Goal: Task Accomplishment & Management: Complete application form

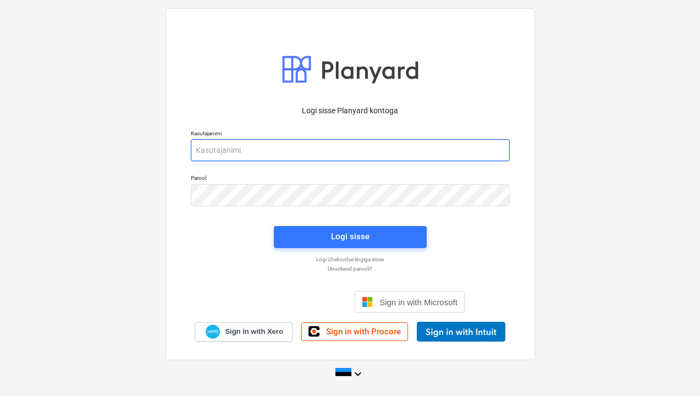
click at [229, 152] on input "email" at bounding box center [350, 150] width 319 height 22
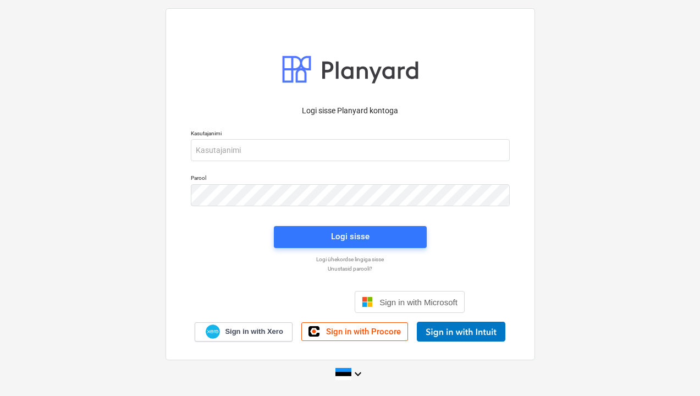
click at [307, 305] on div "Kirjaudu Google-tilillä. Avautuu uudelle välilehdelle" at bounding box center [290, 302] width 110 height 24
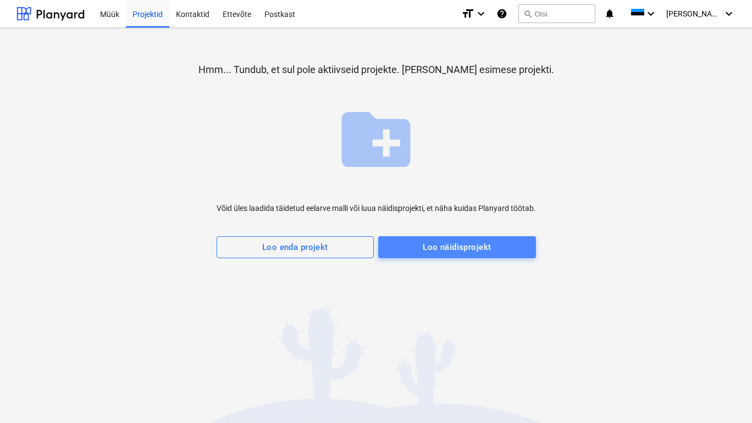
click at [434, 245] on div "Loo näidisprojekt" at bounding box center [457, 247] width 68 height 14
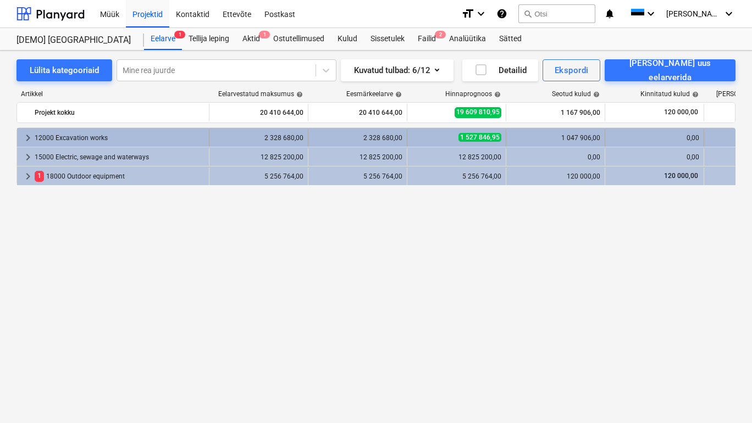
click at [93, 141] on div "12000 Excavation works" at bounding box center [120, 138] width 170 height 18
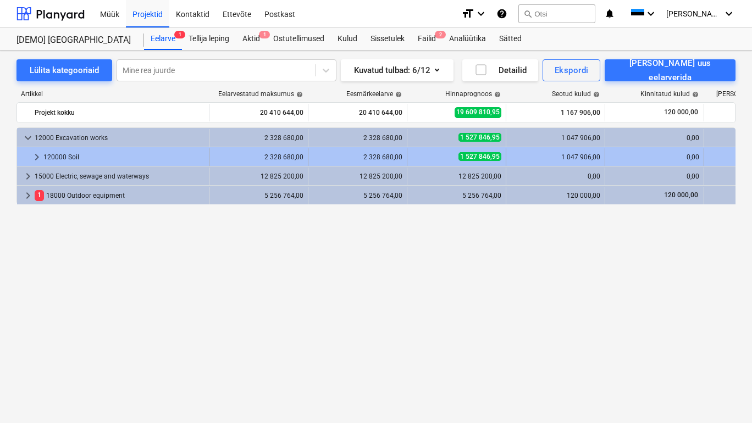
click at [71, 156] on div "120000 Soil" at bounding box center [123, 157] width 161 height 18
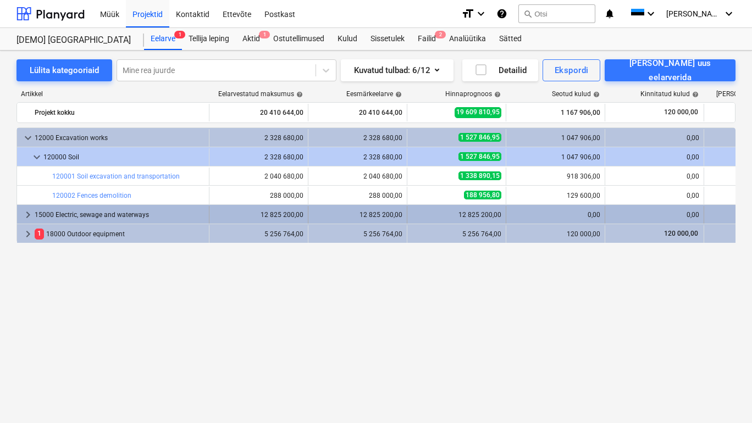
click at [108, 216] on div "15000 Electric, sewage and waterways" at bounding box center [120, 215] width 170 height 18
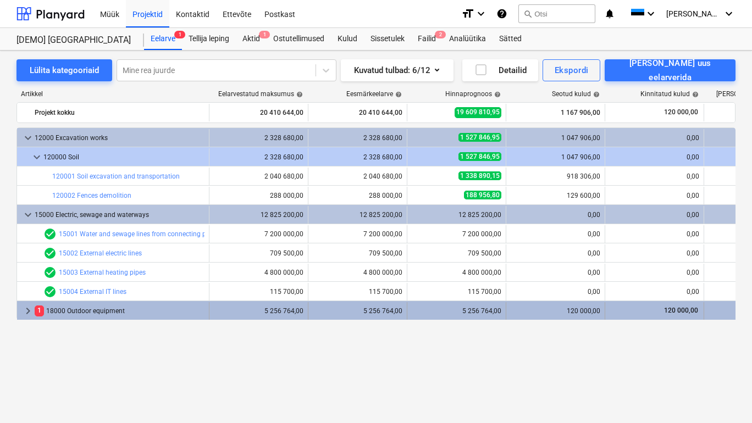
click at [98, 311] on div "1 18000 Outdoor equipment" at bounding box center [120, 311] width 170 height 18
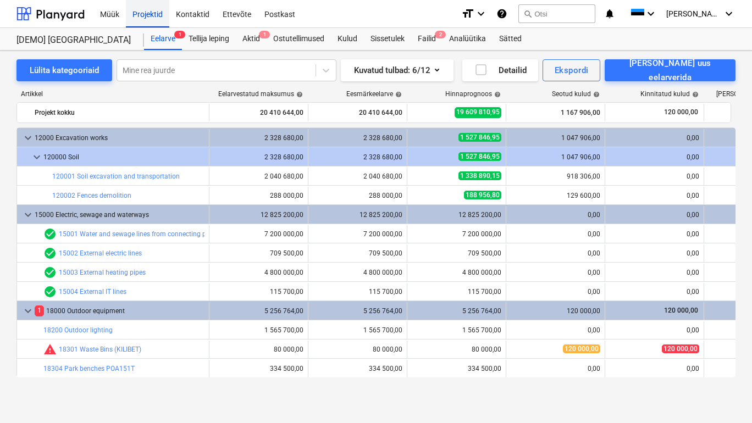
click at [149, 14] on div "Projektid" at bounding box center [147, 13] width 43 height 28
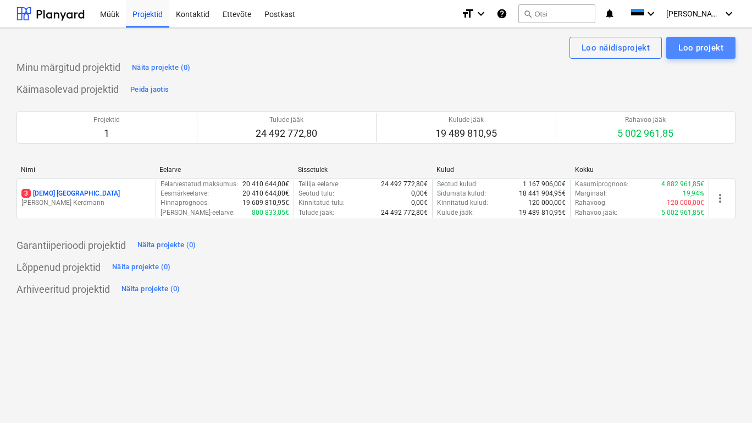
click at [699, 47] on div "Loo projekt" at bounding box center [700, 48] width 45 height 14
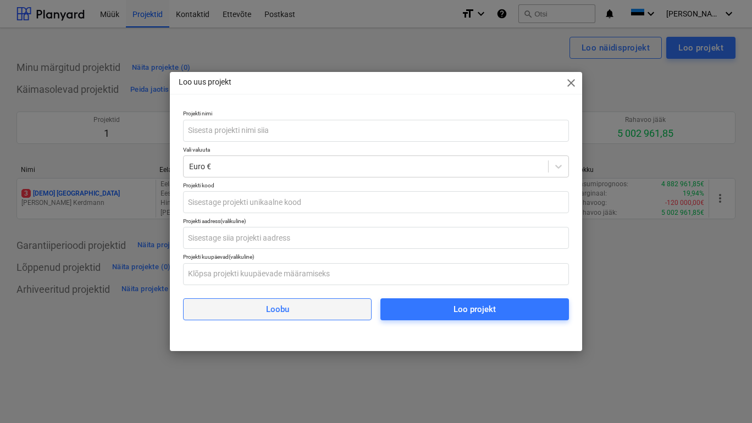
click at [276, 308] on div "Loobu" at bounding box center [277, 309] width 23 height 14
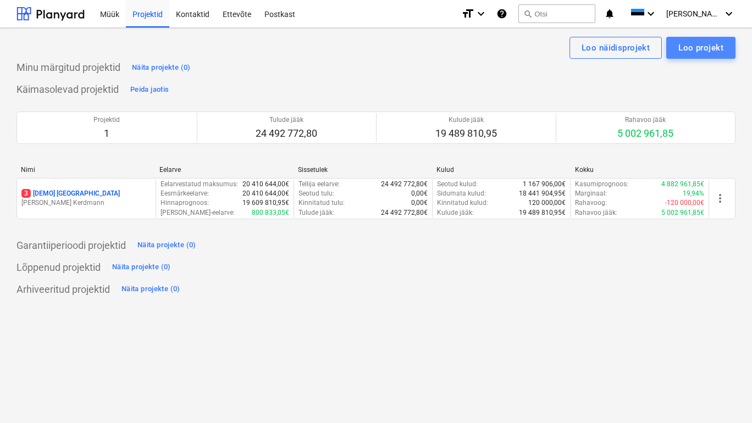
click at [699, 49] on div "Loo projekt" at bounding box center [700, 48] width 45 height 14
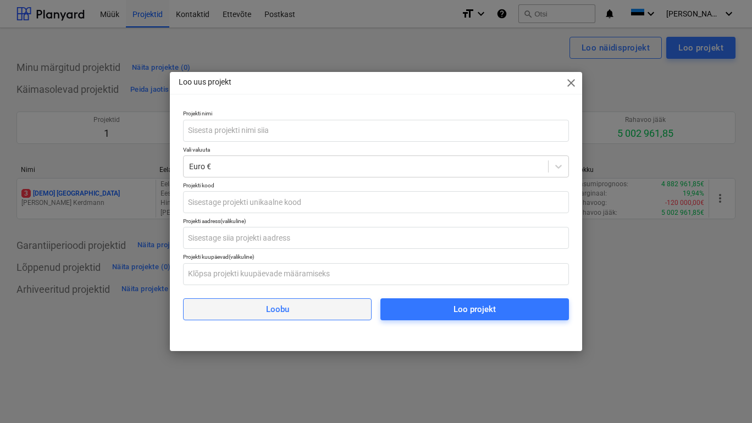
click at [285, 309] on div "Loobu" at bounding box center [277, 309] width 23 height 14
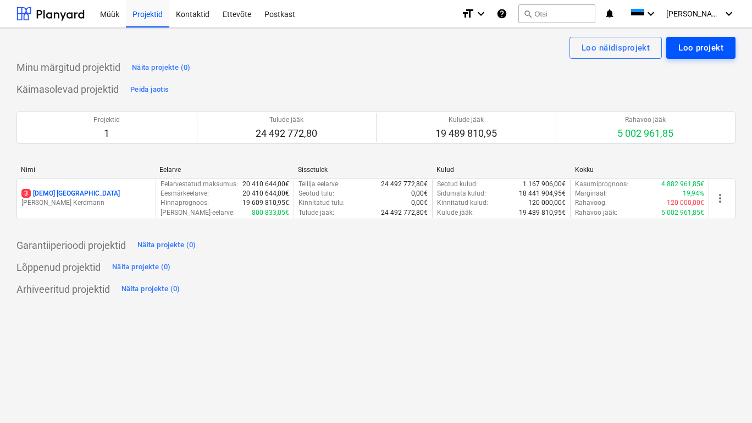
click at [699, 51] on div "Loo projekt" at bounding box center [700, 48] width 45 height 14
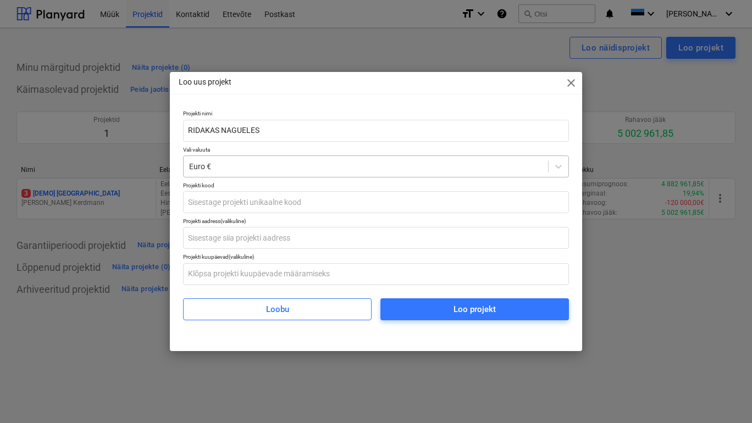
type input "RIDAKAS NAGUELES"
click at [259, 162] on div at bounding box center [365, 166] width 353 height 11
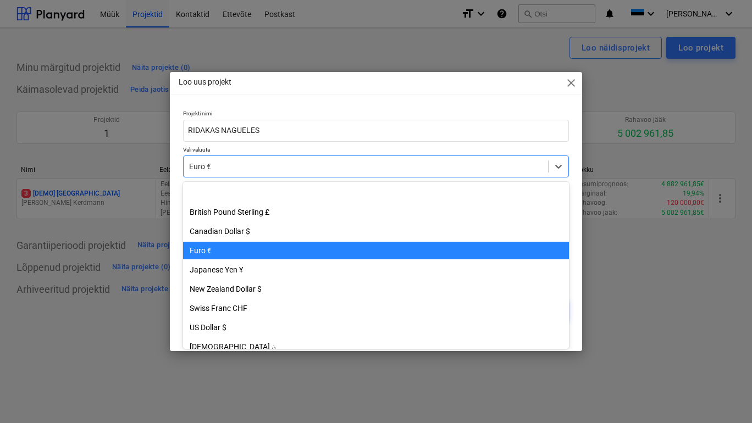
scroll to position [58, 0]
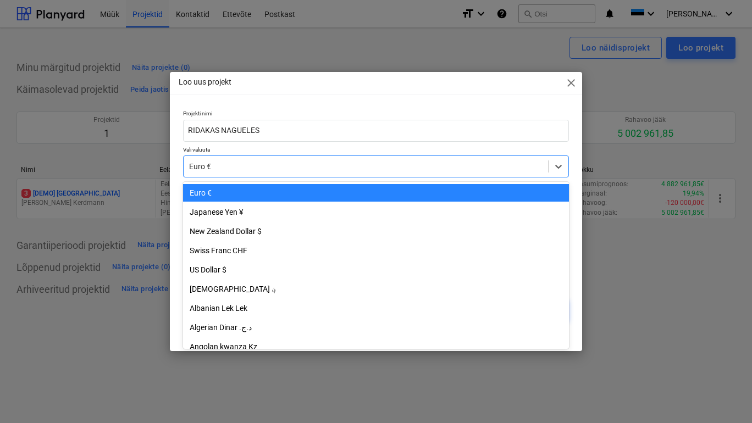
click at [238, 192] on div "Euro €" at bounding box center [376, 193] width 386 height 18
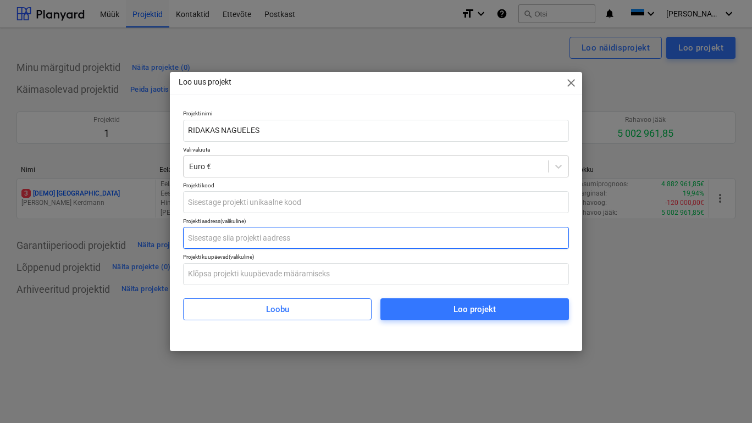
click at [268, 239] on input "text" at bounding box center [376, 238] width 386 height 22
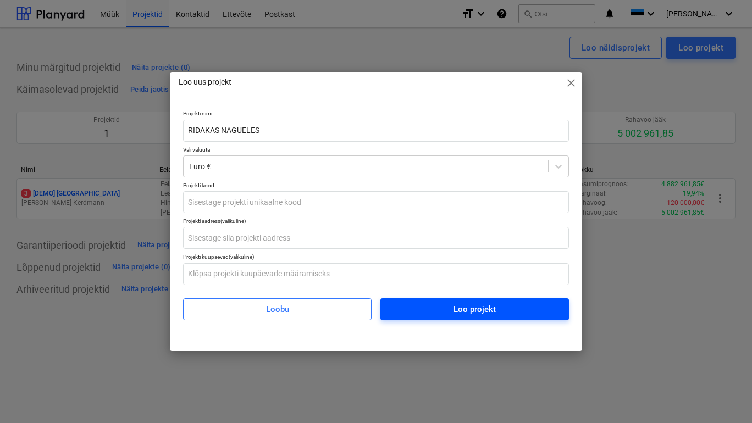
click at [456, 304] on div "Loo projekt" at bounding box center [474, 309] width 42 height 14
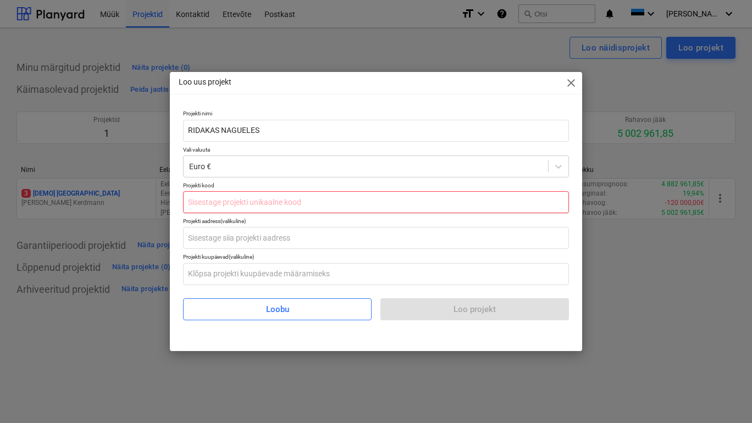
click at [279, 206] on input "text" at bounding box center [376, 202] width 386 height 22
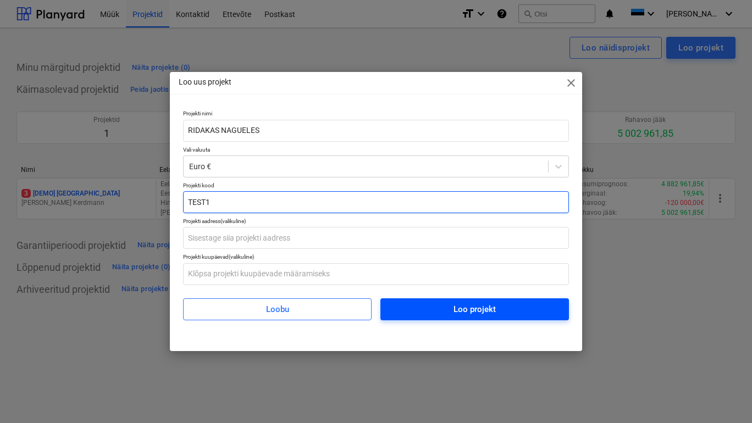
type input "TEST1"
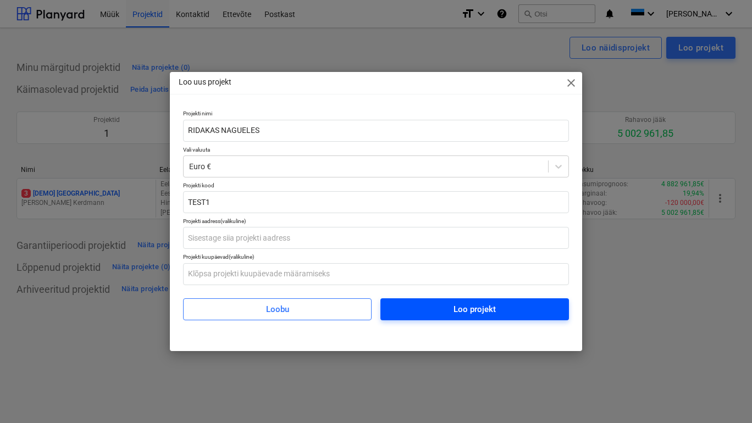
click at [462, 309] on div "Loo projekt" at bounding box center [474, 309] width 42 height 14
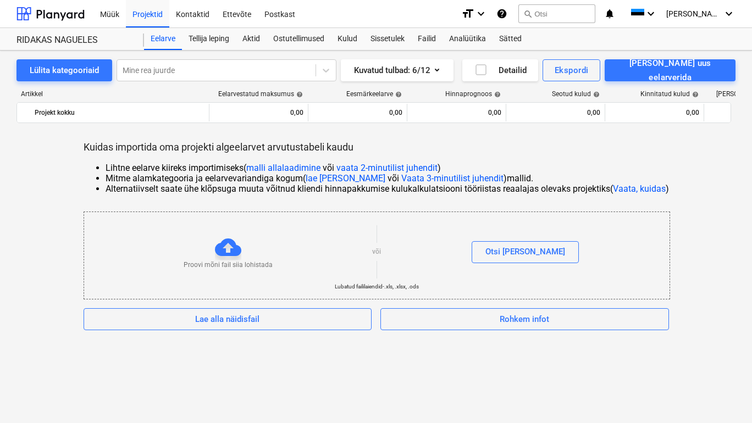
click at [281, 167] on link "malli allalaadimine" at bounding box center [283, 168] width 74 height 10
click at [334, 178] on link "lae [PERSON_NAME]" at bounding box center [346, 178] width 80 height 10
click at [99, 74] on button "Lülita kategooriaid" at bounding box center [64, 70] width 96 height 22
click at [321, 71] on icon at bounding box center [325, 70] width 11 height 11
click at [444, 75] on icon "button" at bounding box center [436, 69] width 13 height 13
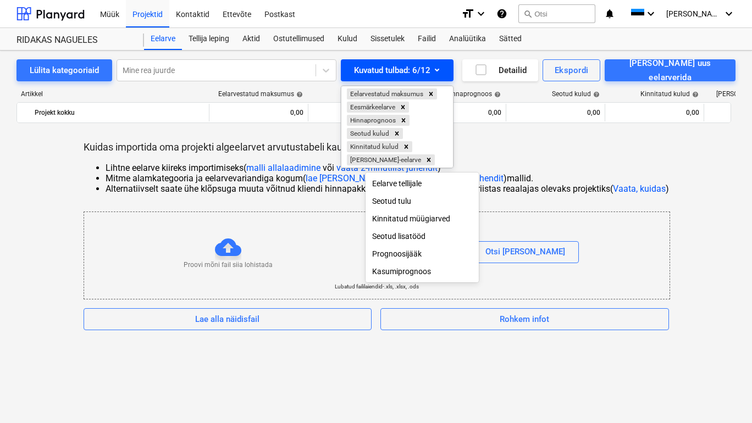
click at [461, 75] on div at bounding box center [376, 211] width 752 height 423
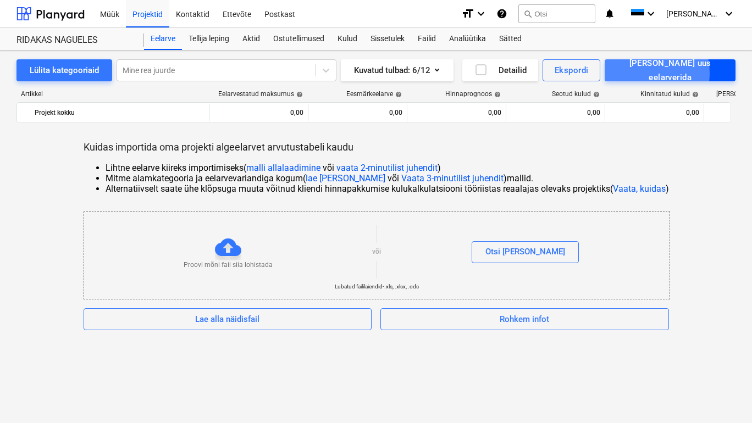
click at [671, 73] on div "[PERSON_NAME] uus eelarverida" at bounding box center [670, 70] width 107 height 29
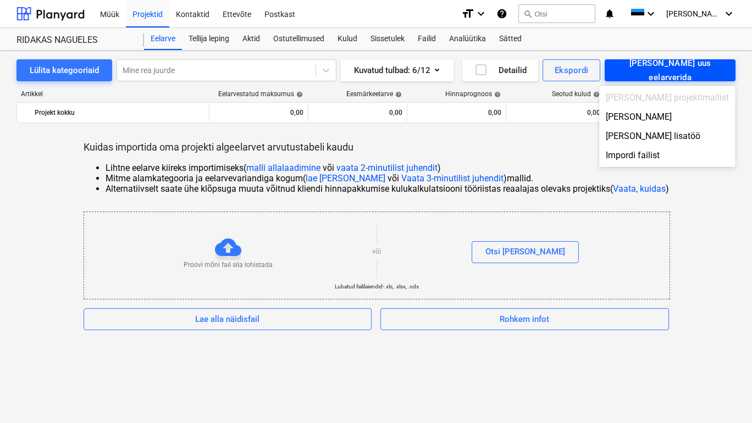
click at [671, 73] on div at bounding box center [376, 211] width 752 height 423
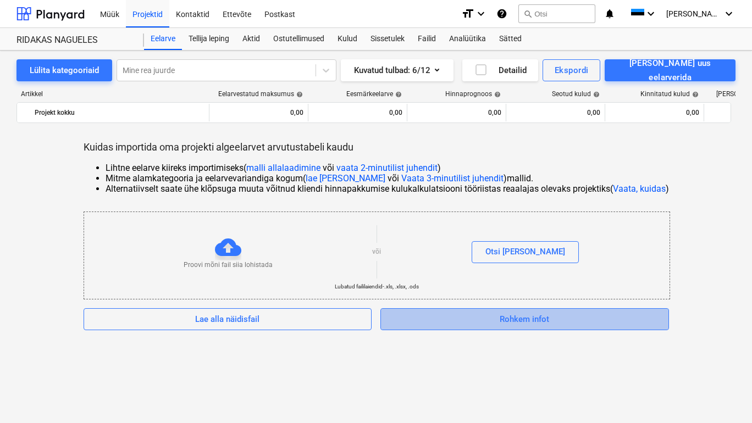
click at [478, 326] on button "Rohkem infot" at bounding box center [524, 319] width 289 height 22
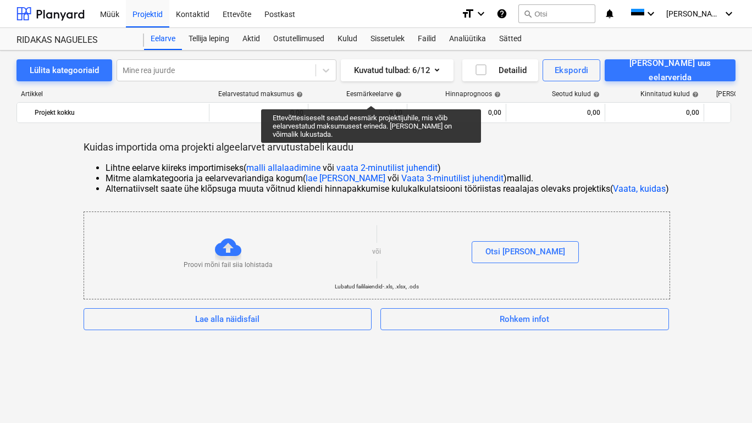
click at [380, 167] on link "vaata 2-minutilist juhendit" at bounding box center [386, 168] width 101 height 10
